Goal: Find specific page/section: Find specific page/section

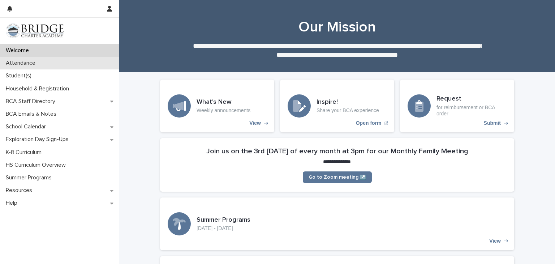
click at [13, 62] on p "Attendance" at bounding box center [22, 63] width 38 height 7
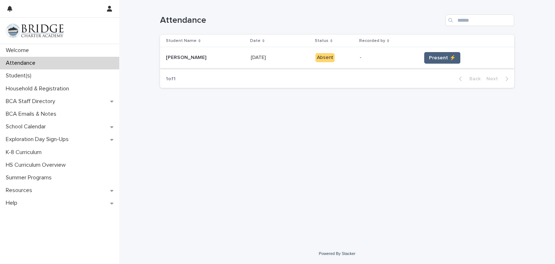
click at [447, 57] on span "Present ⚡" at bounding box center [442, 57] width 27 height 7
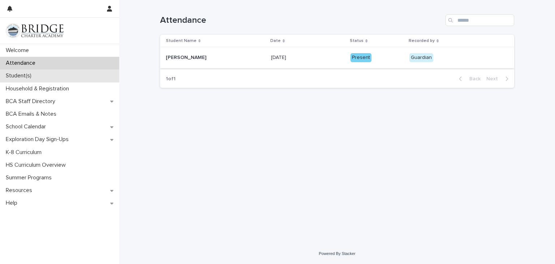
click at [26, 76] on p "Student(s)" at bounding box center [20, 75] width 34 height 7
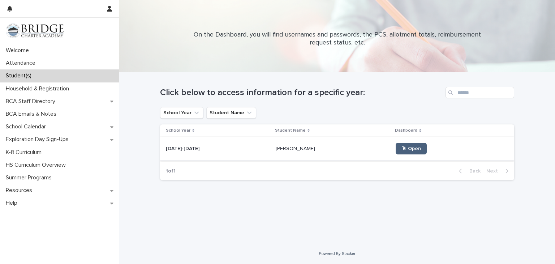
click at [396, 153] on link "🖱 Open" at bounding box center [411, 149] width 31 height 12
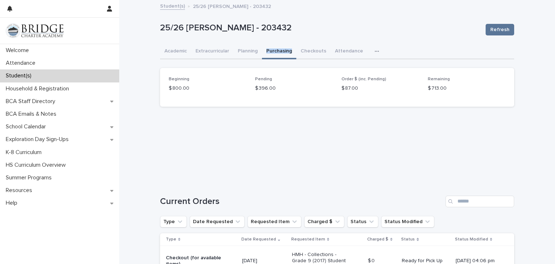
scroll to position [0, 0]
click at [266, 83] on div "$ 396.00" at bounding box center [294, 87] width 78 height 9
click at [267, 89] on p "$ 396.00" at bounding box center [294, 88] width 78 height 8
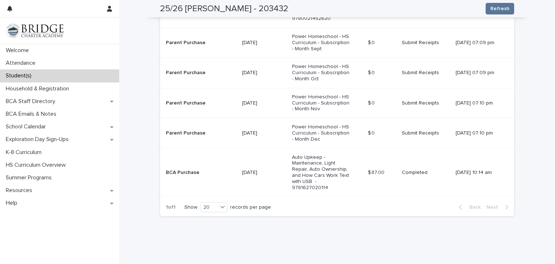
scroll to position [285, 0]
click at [223, 205] on icon at bounding box center [223, 206] width 4 height 3
click at [223, 227] on div "30" at bounding box center [214, 227] width 26 height 9
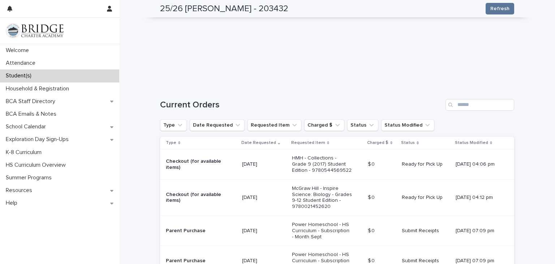
scroll to position [96, 0]
click at [334, 125] on icon "Charged $" at bounding box center [337, 125] width 7 height 7
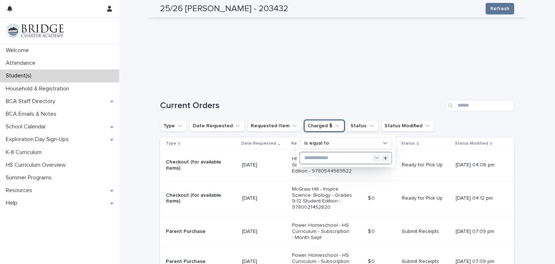
click at [341, 157] on input "text" at bounding box center [346, 158] width 92 height 12
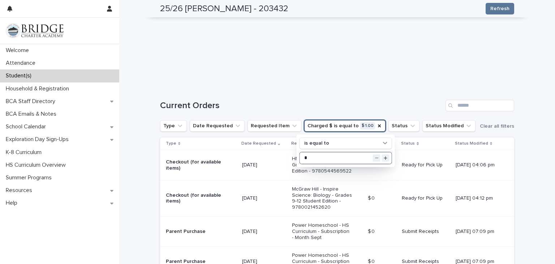
type input "*"
click at [429, 106] on h1 "Current Orders" at bounding box center [301, 106] width 283 height 10
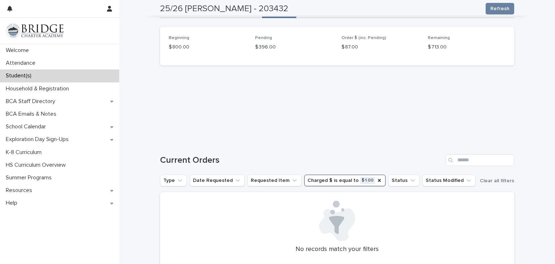
scroll to position [43, 0]
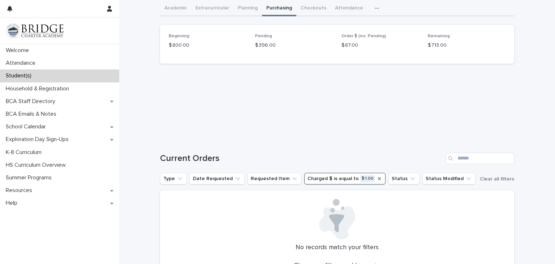
click at [377, 180] on icon "Charged $" at bounding box center [380, 179] width 6 height 6
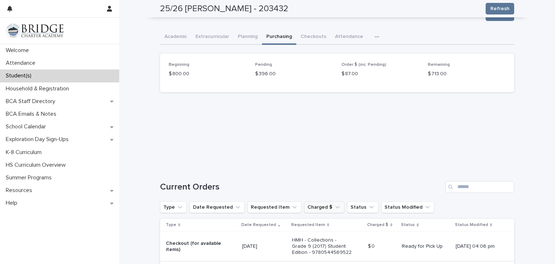
scroll to position [0, 0]
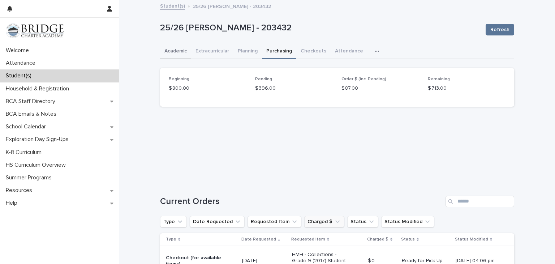
click at [182, 52] on button "Academic" at bounding box center [175, 51] width 31 height 15
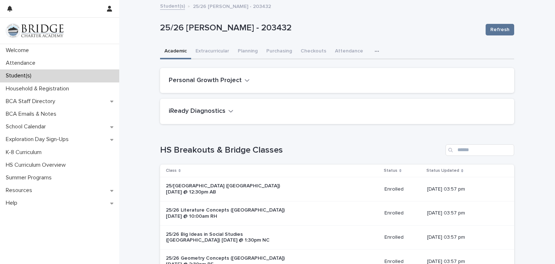
click at [241, 82] on button "Personal Growth Project" at bounding box center [209, 81] width 81 height 8
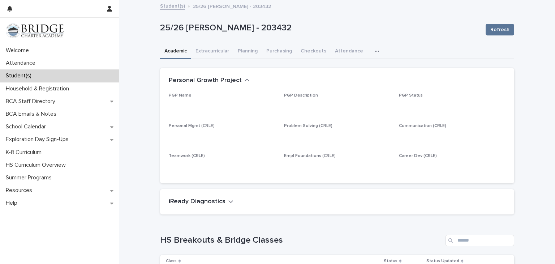
click at [231, 81] on h2 "Personal Growth Project" at bounding box center [205, 81] width 73 height 8
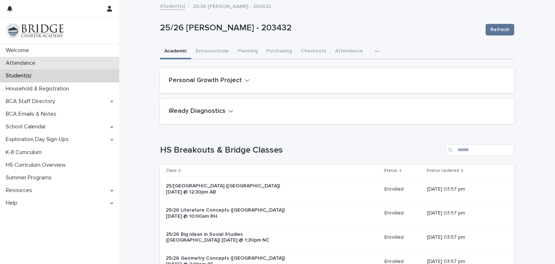
click at [70, 62] on div "Attendance" at bounding box center [59, 63] width 119 height 13
